Goal: Navigation & Orientation: Understand site structure

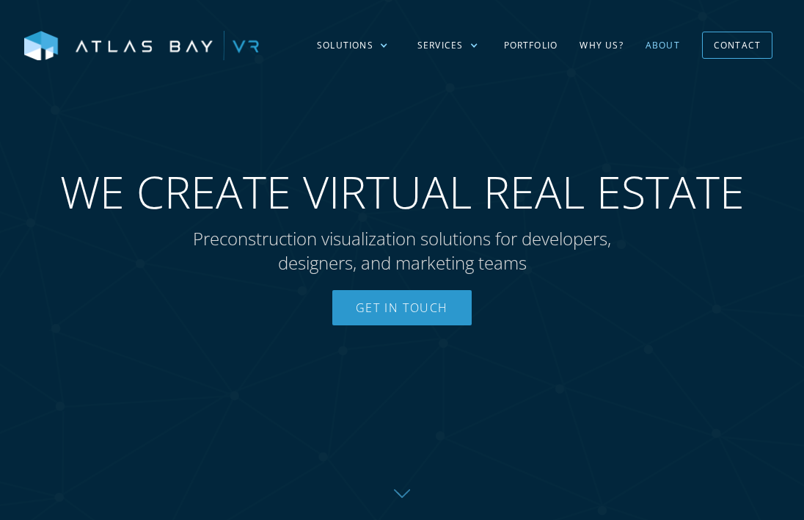
click at [662, 47] on link "About" at bounding box center [663, 45] width 57 height 43
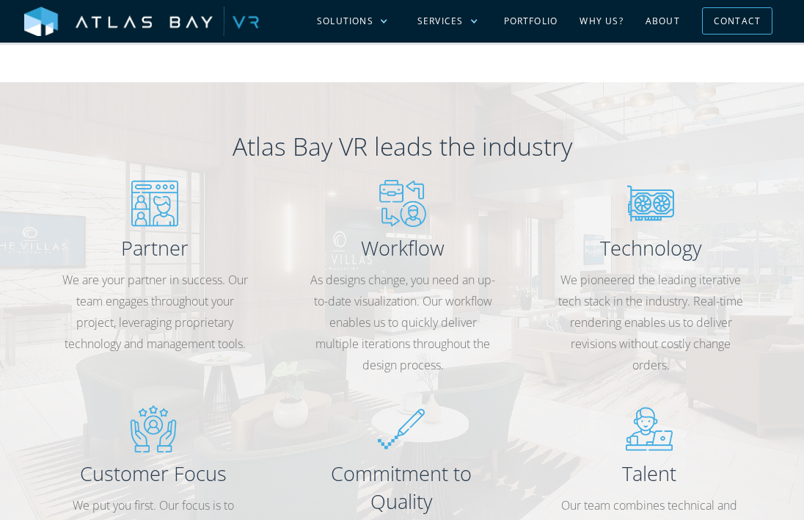
scroll to position [960, 0]
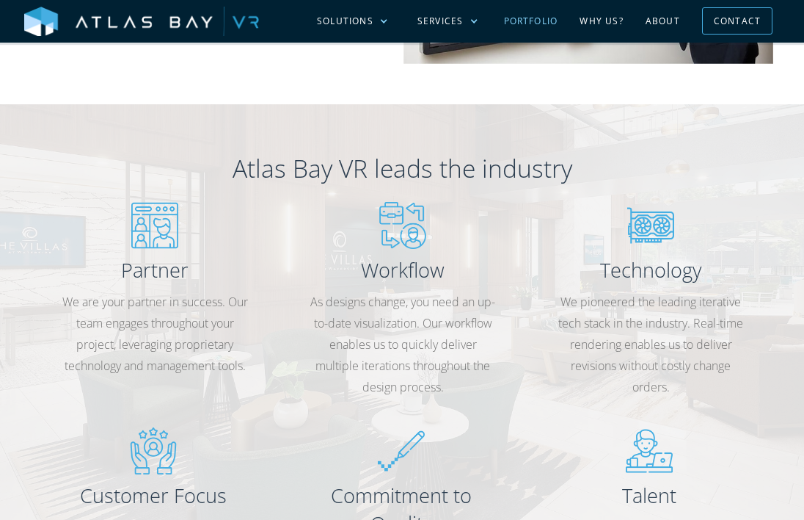
click at [534, 15] on link "Portfolio" at bounding box center [531, 21] width 76 height 43
drag, startPoint x: 402, startPoint y: 122, endPoint x: 400, endPoint y: 113, distance: 9.1
